Goal: Task Accomplishment & Management: Manage account settings

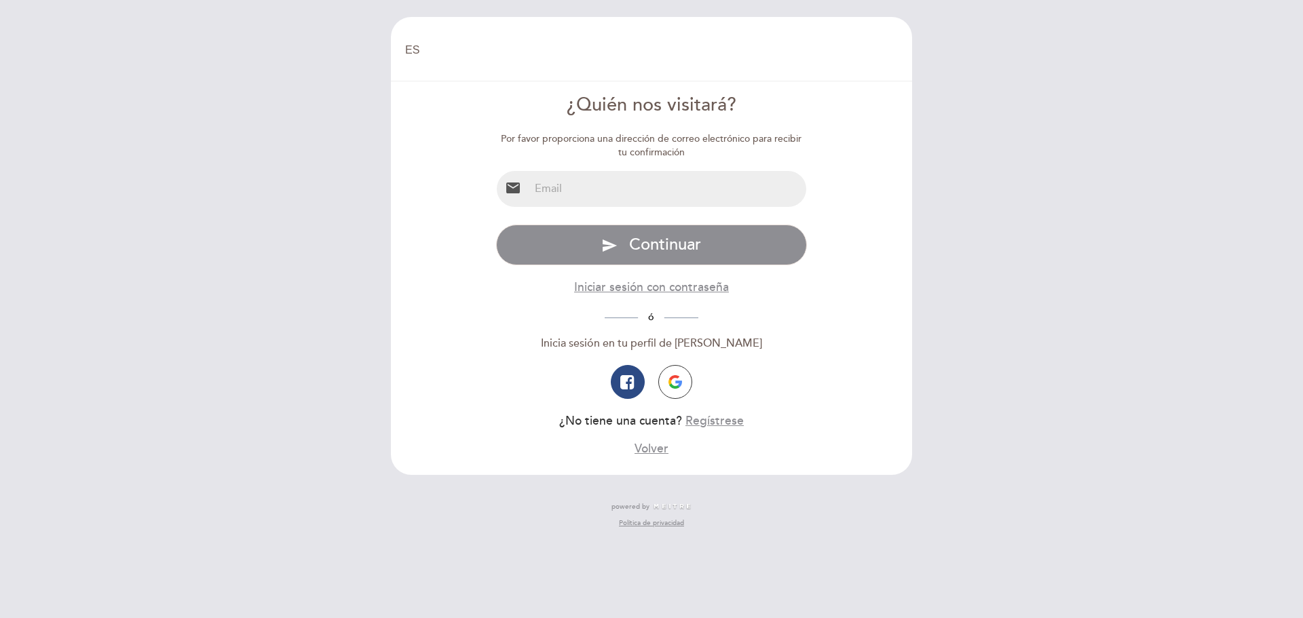
select select "es"
click at [598, 187] on input "email" at bounding box center [668, 189] width 278 height 36
type input "[EMAIL_ADDRESS][DOMAIN_NAME]"
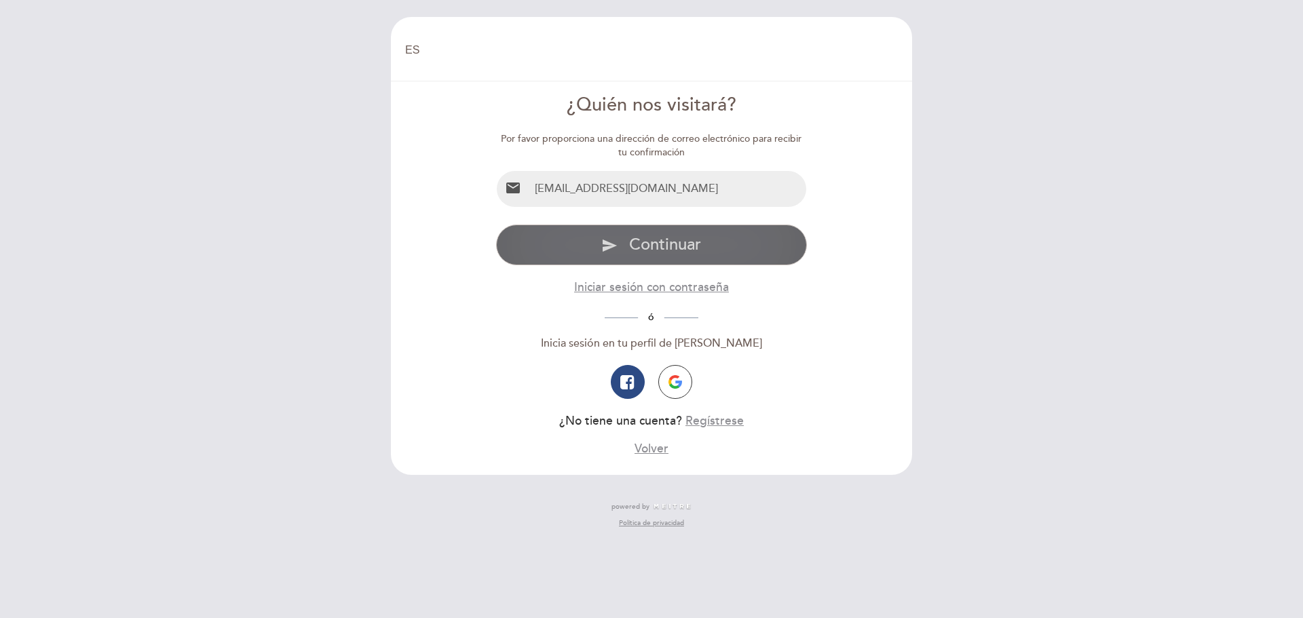
click at [657, 238] on span "Continuar" at bounding box center [665, 245] width 72 height 20
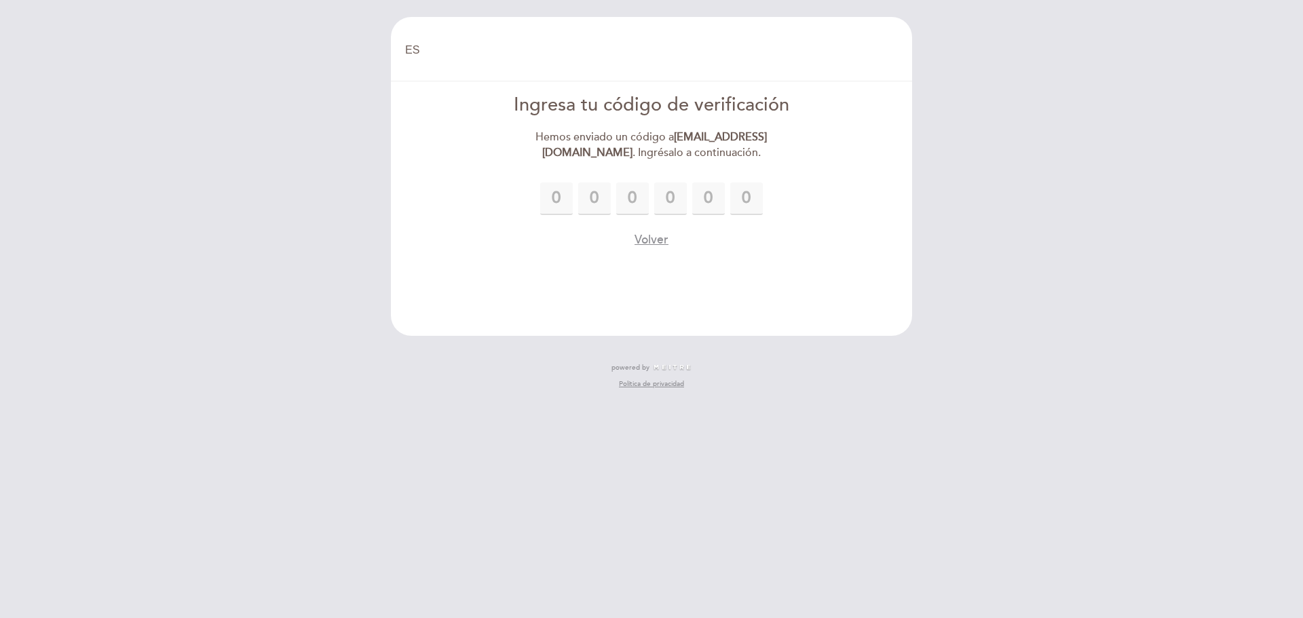
type input "7"
type input "8"
type input "7"
type input "9"
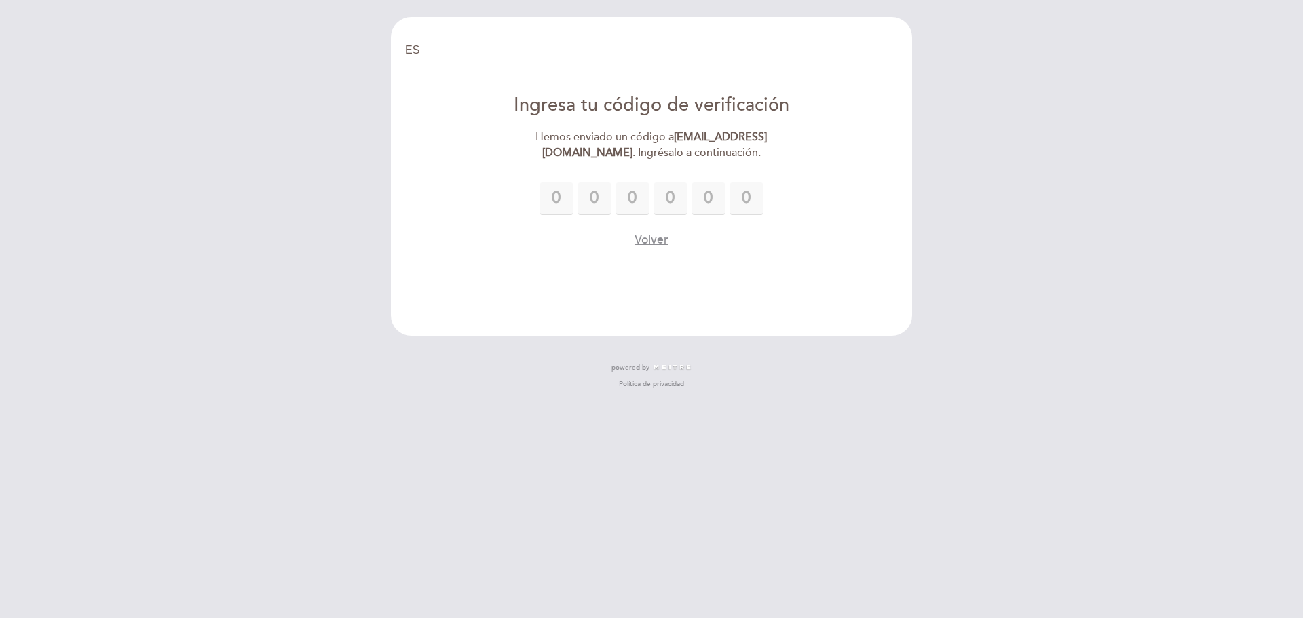
type input "0"
